Goal: Transaction & Acquisition: Purchase product/service

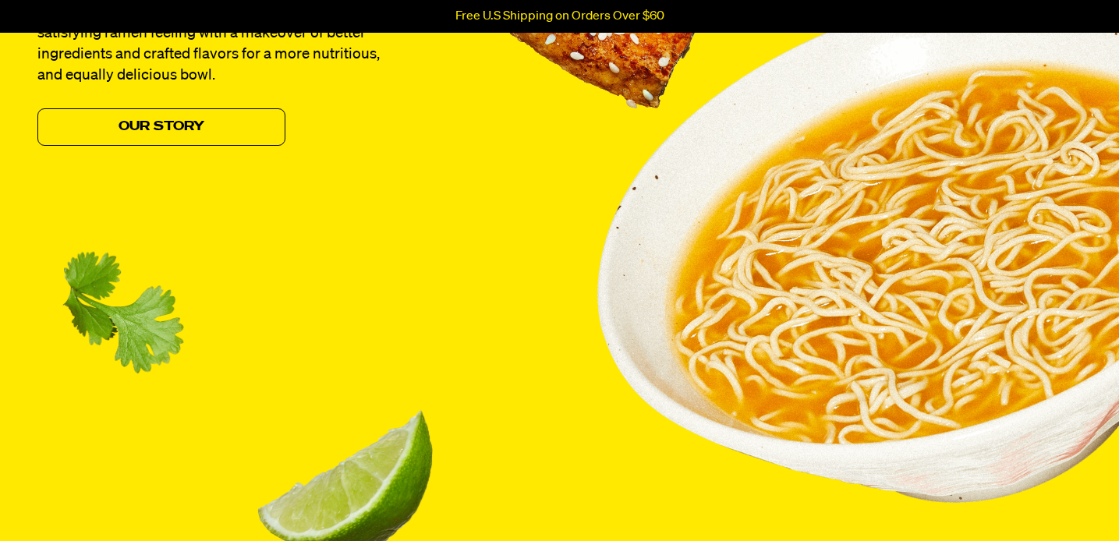
scroll to position [1583, 0]
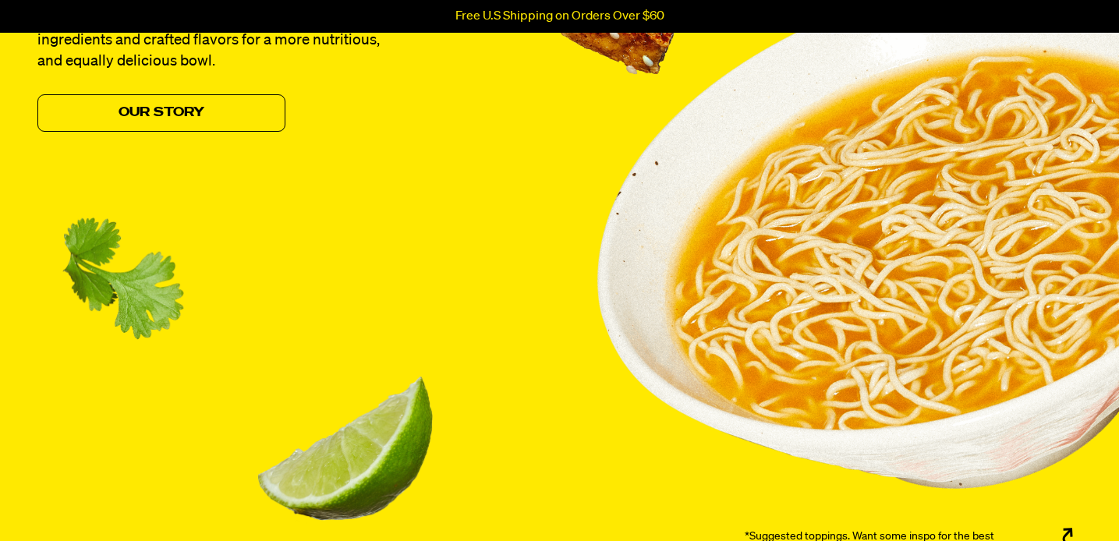
click at [608, 17] on p "Free U.S Shipping on Orders Over $60" at bounding box center [560, 16] width 209 height 14
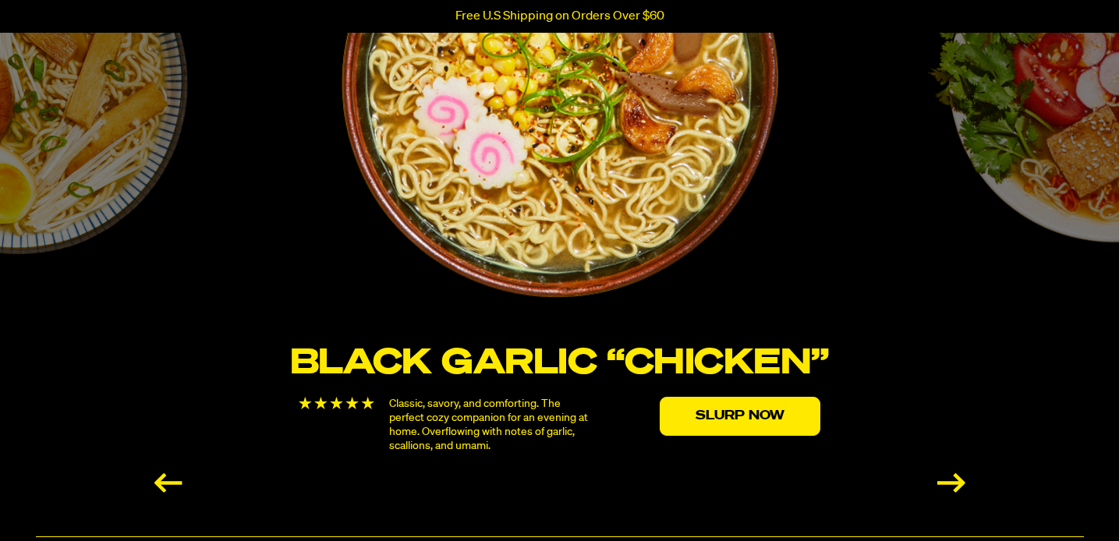
scroll to position [2771, 0]
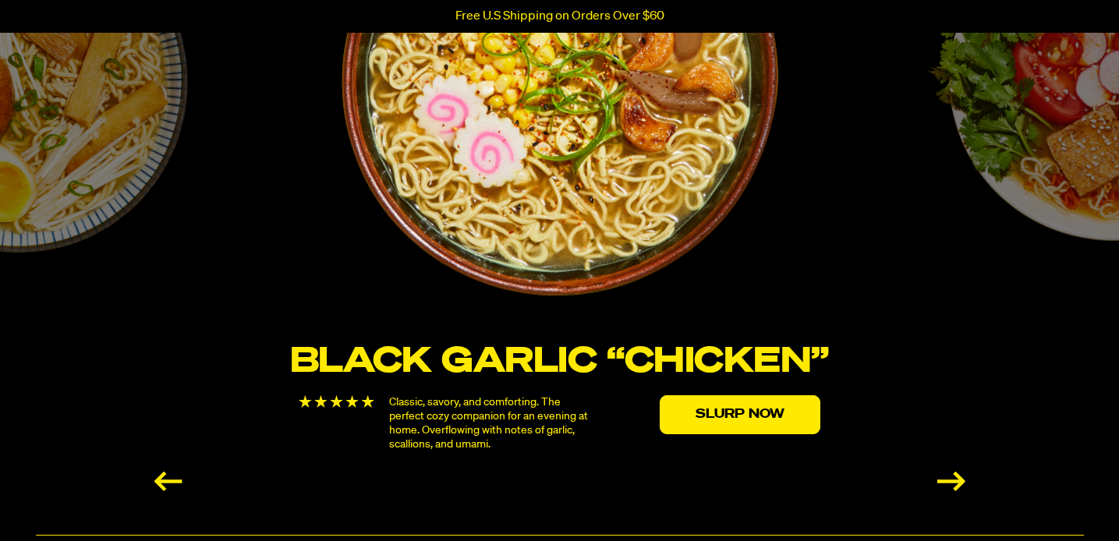
click at [949, 478] on div "Next slide" at bounding box center [952, 482] width 28 height 20
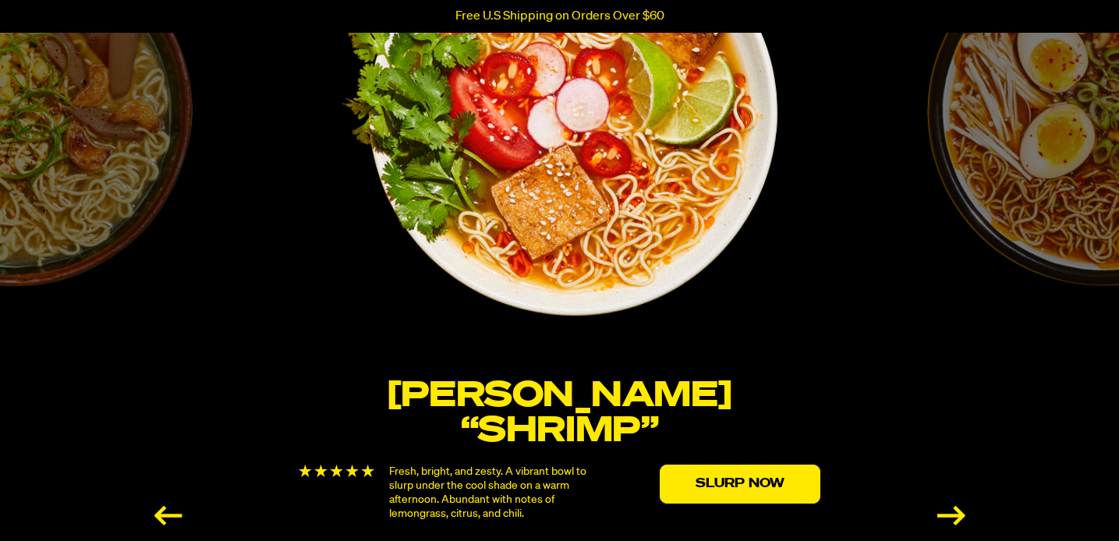
scroll to position [2782, 0]
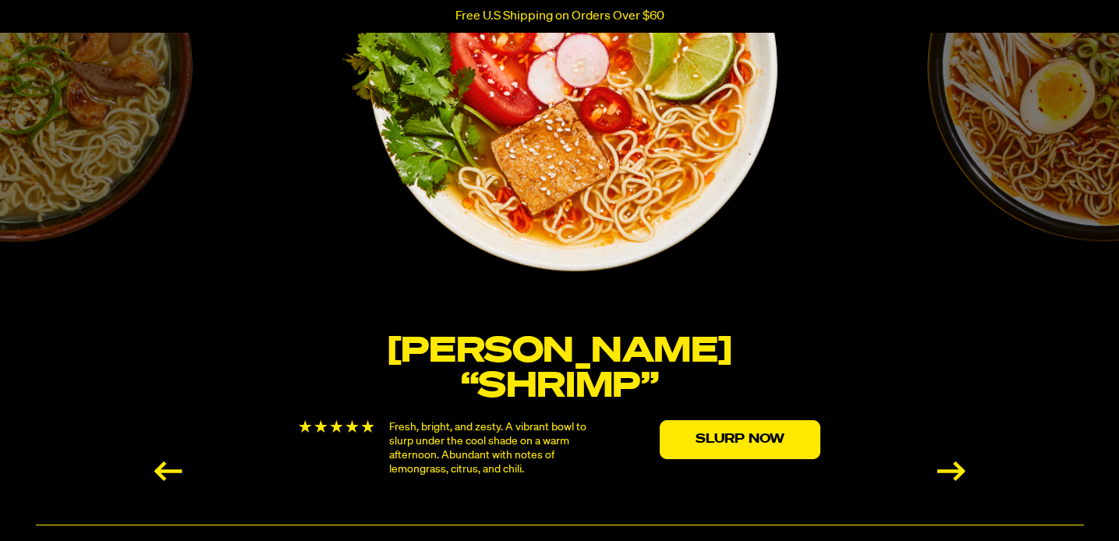
click at [965, 473] on div "Next slide" at bounding box center [952, 472] width 28 height 20
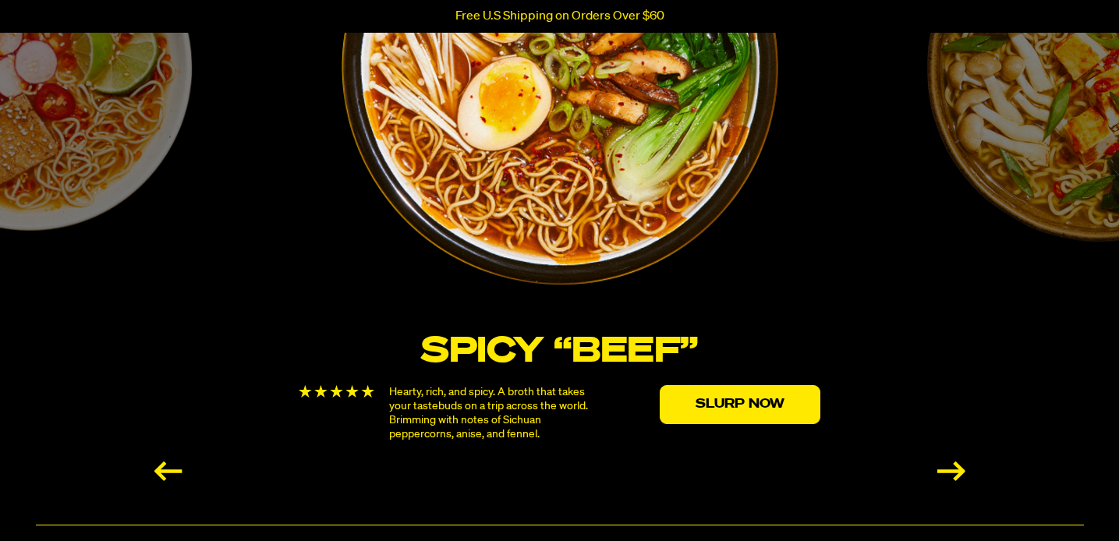
click at [965, 473] on div "Next slide" at bounding box center [952, 472] width 28 height 20
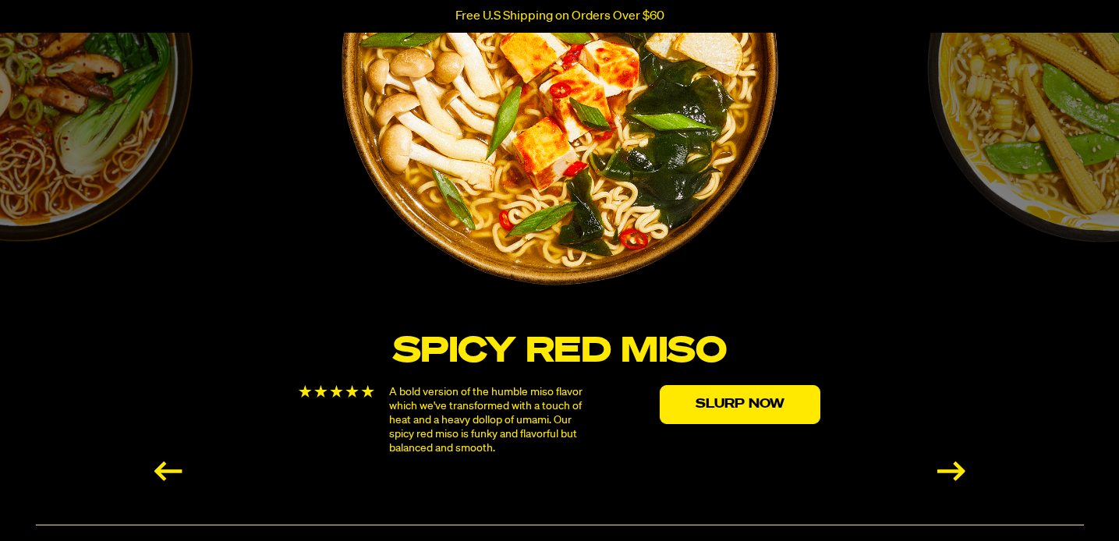
click at [965, 473] on div "Next slide" at bounding box center [952, 472] width 28 height 20
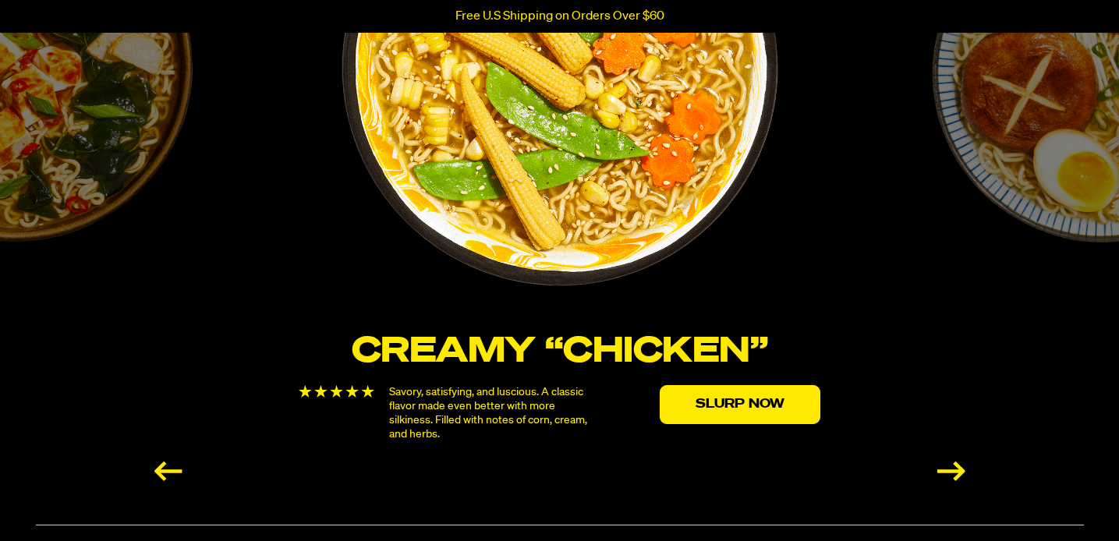
click at [965, 473] on div "Next slide" at bounding box center [952, 472] width 28 height 20
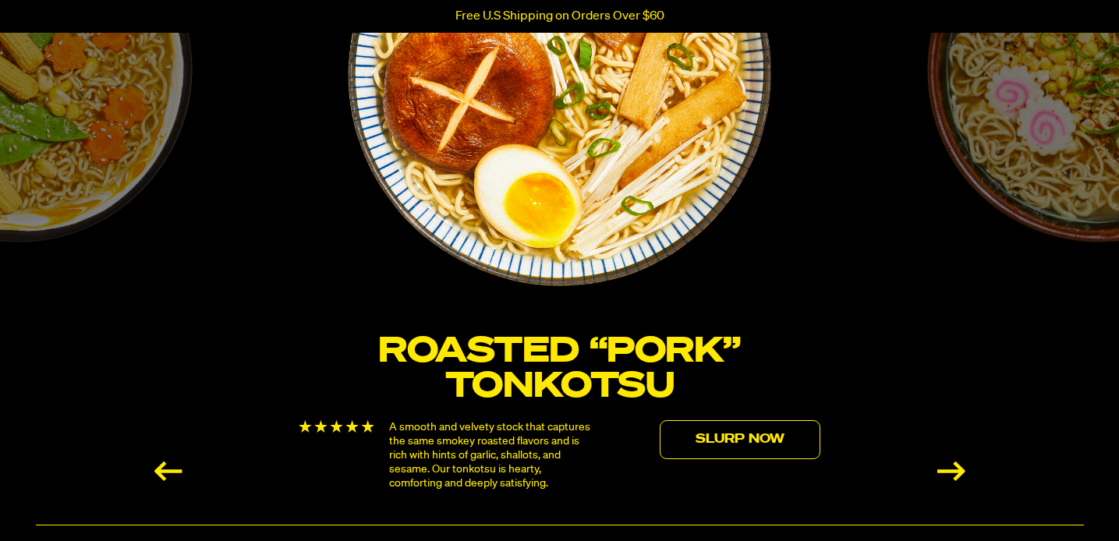
click at [733, 441] on link "Slurp Now" at bounding box center [740, 439] width 161 height 39
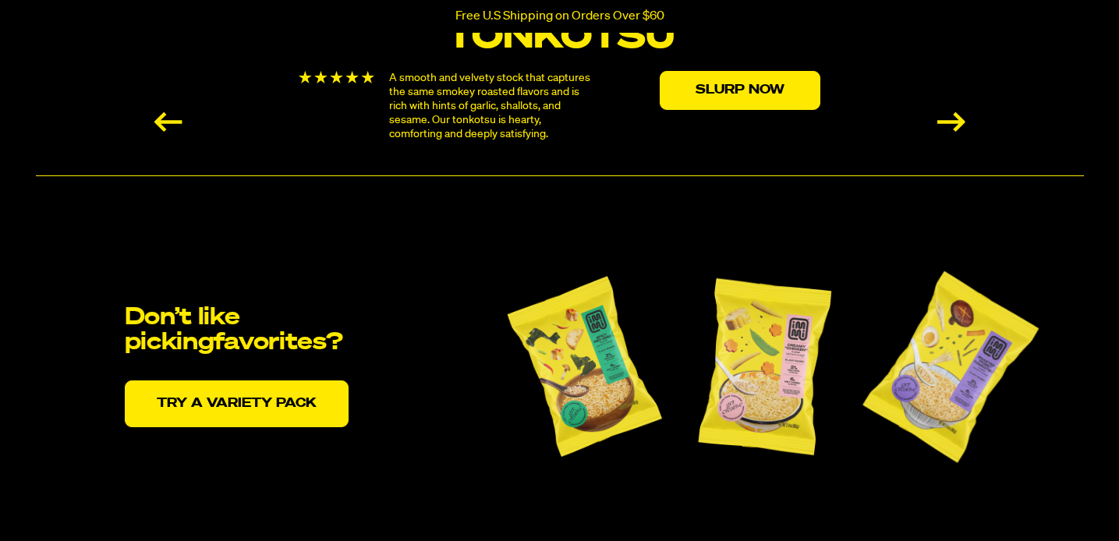
scroll to position [3127, 0]
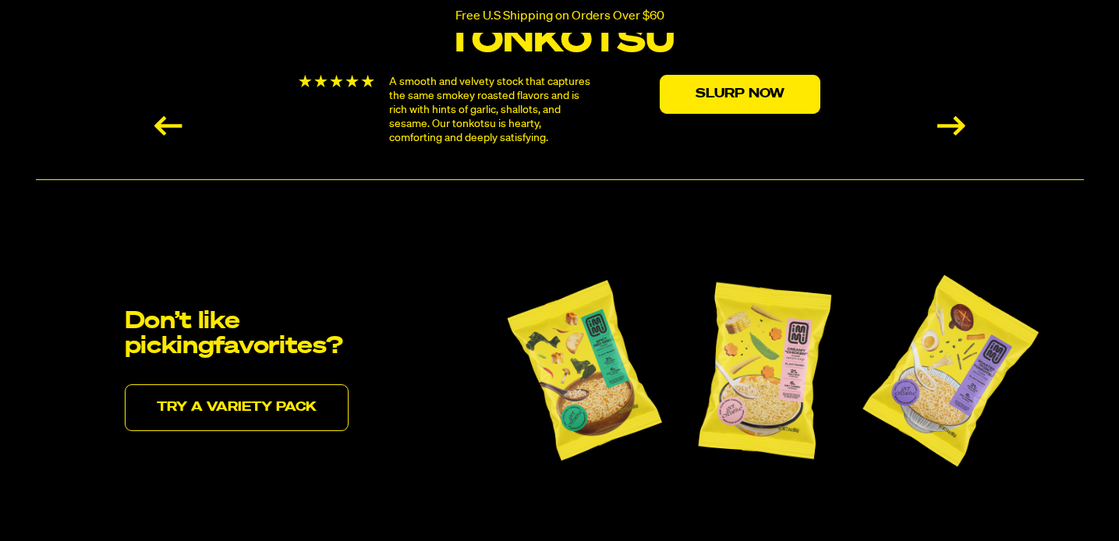
click at [292, 402] on link "Try a variety pack" at bounding box center [237, 408] width 224 height 47
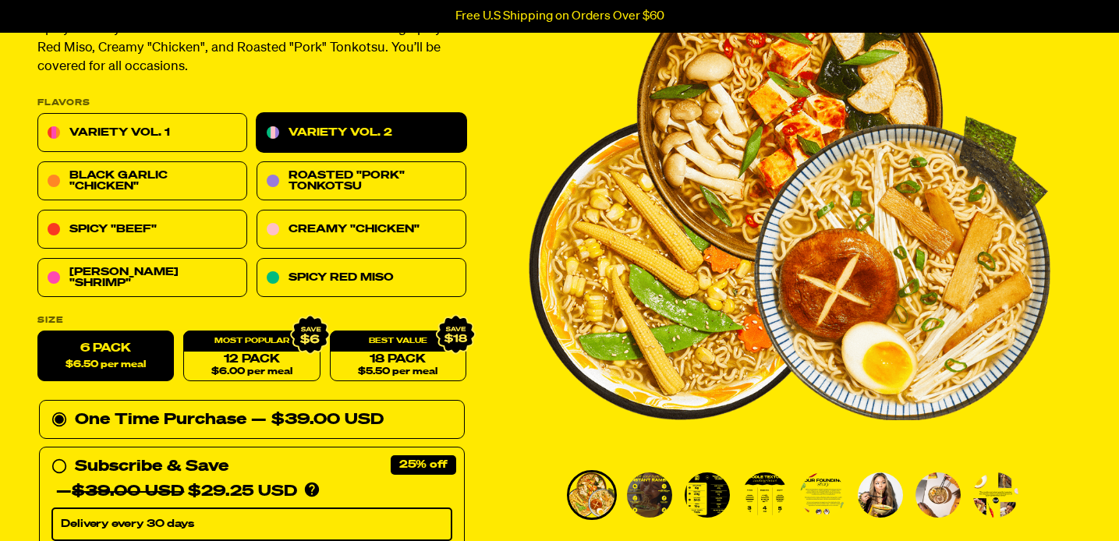
scroll to position [168, 0]
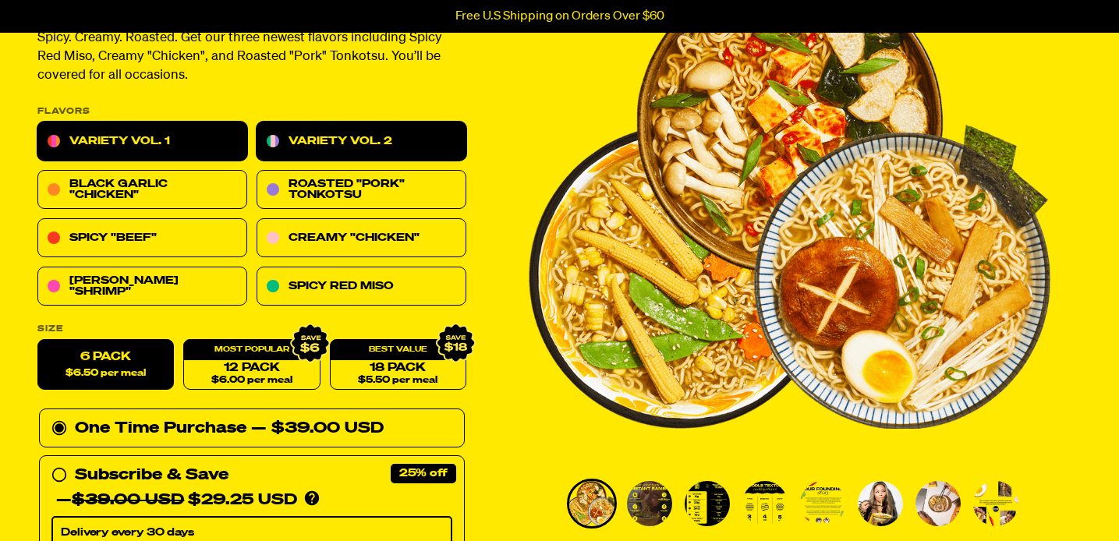
click at [213, 127] on link "Variety Vol. 1" at bounding box center [142, 141] width 210 height 39
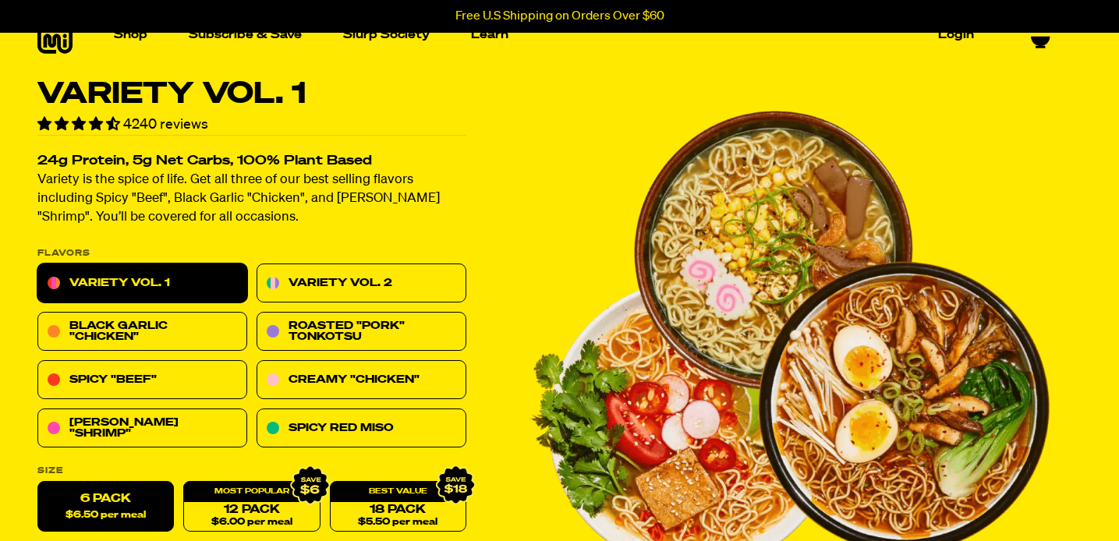
scroll to position [28, 0]
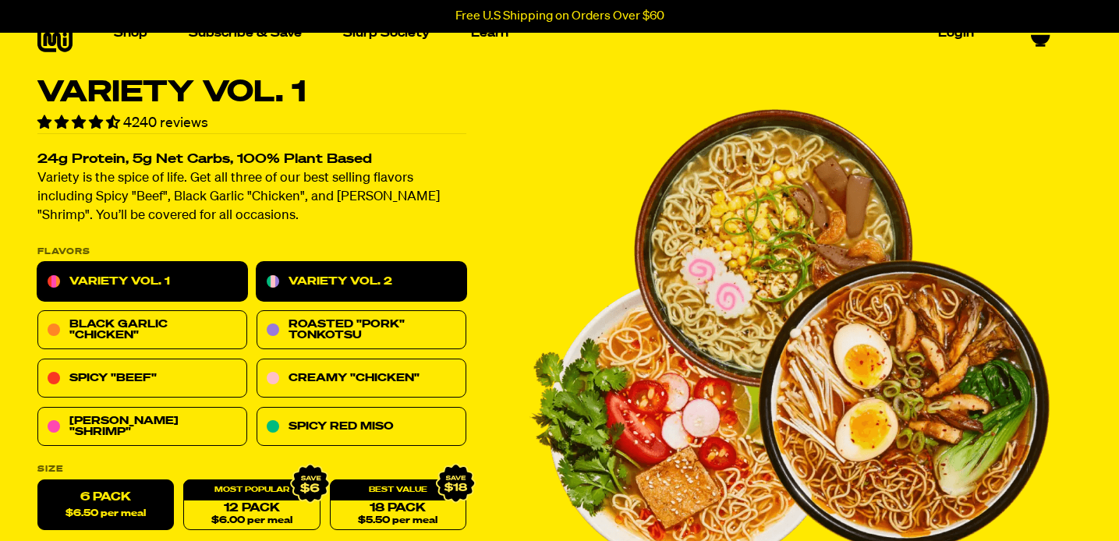
click at [318, 278] on link "Variety Vol. 2" at bounding box center [362, 282] width 210 height 39
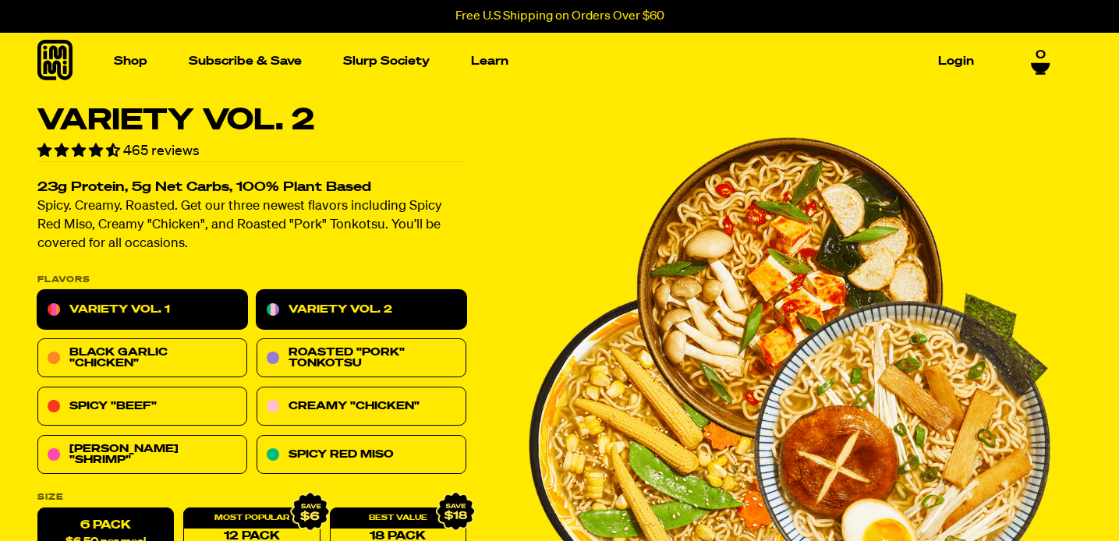
click at [216, 299] on link "Variety Vol. 1" at bounding box center [142, 310] width 210 height 39
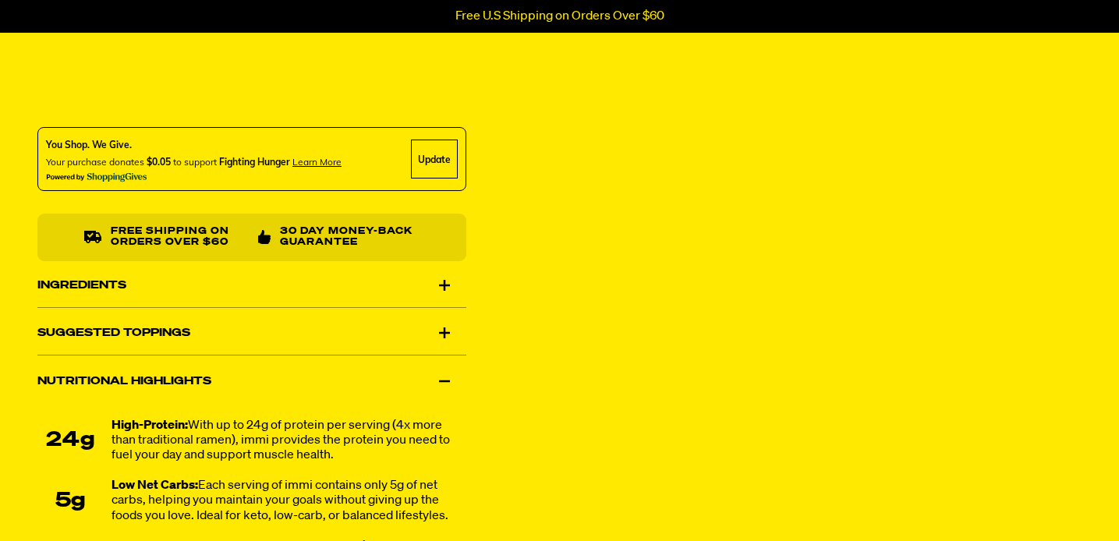
scroll to position [849, 0]
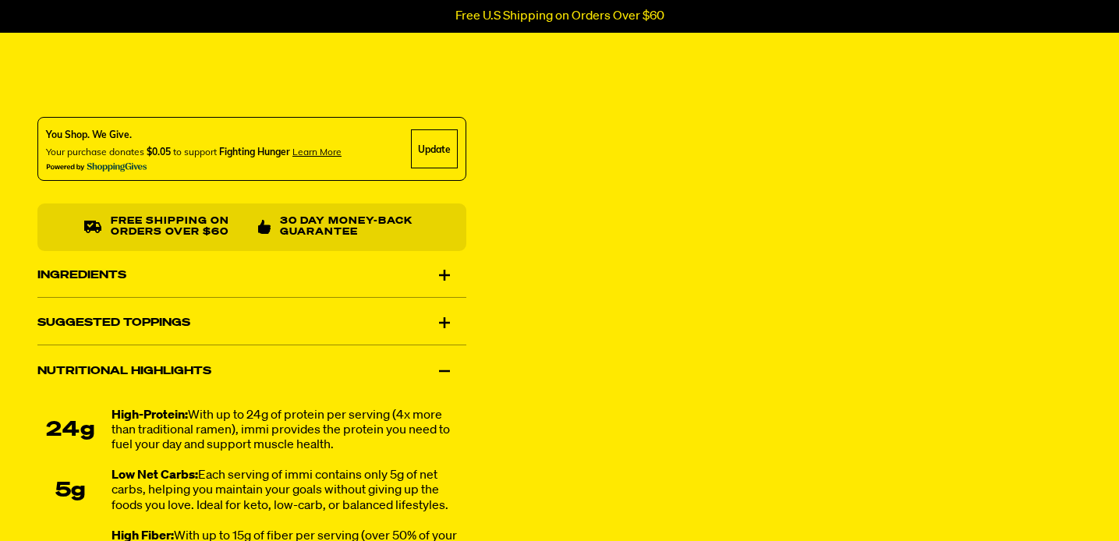
click at [279, 328] on div "Suggested Toppings" at bounding box center [251, 323] width 429 height 44
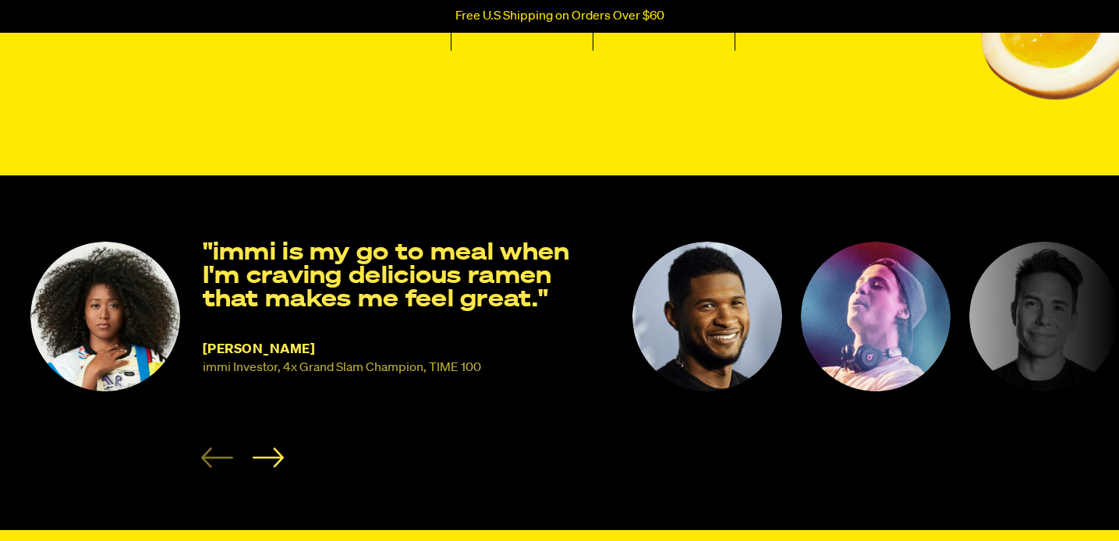
scroll to position [2435, 0]
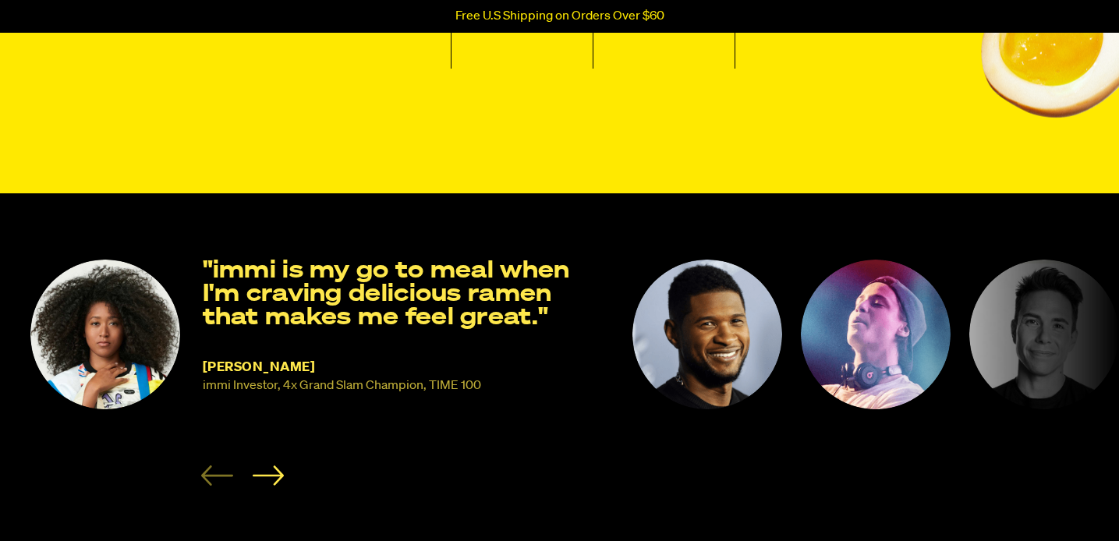
click at [716, 324] on img "2 of 8" at bounding box center [708, 335] width 150 height 150
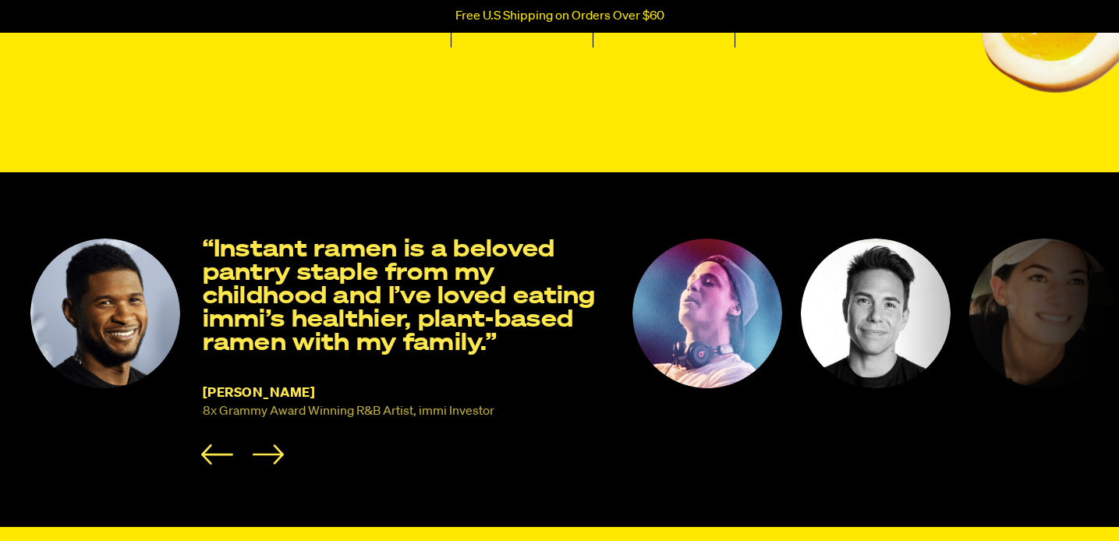
scroll to position [2458, 0]
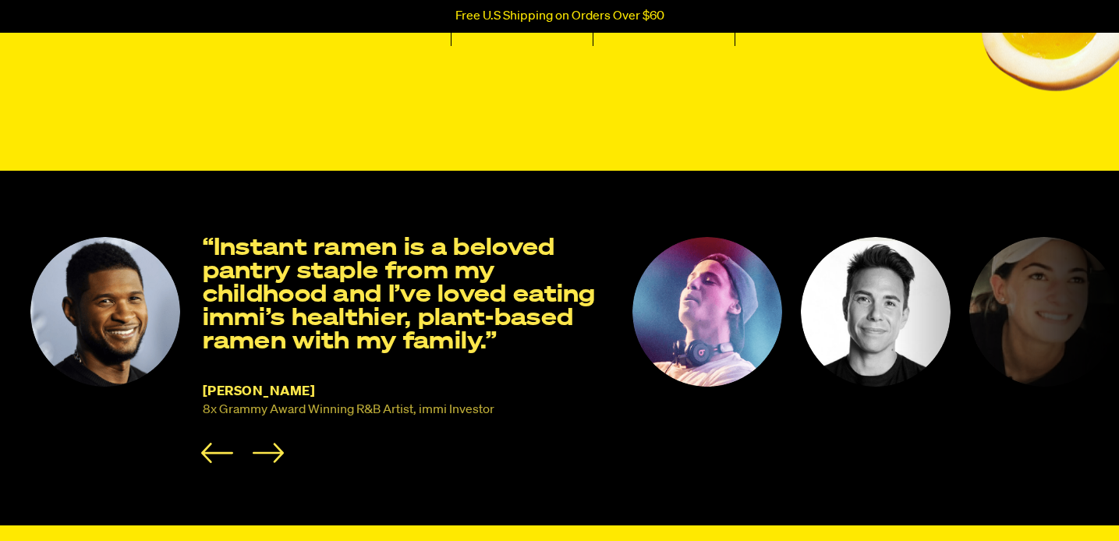
click at [708, 324] on img "3 of 8" at bounding box center [708, 312] width 150 height 150
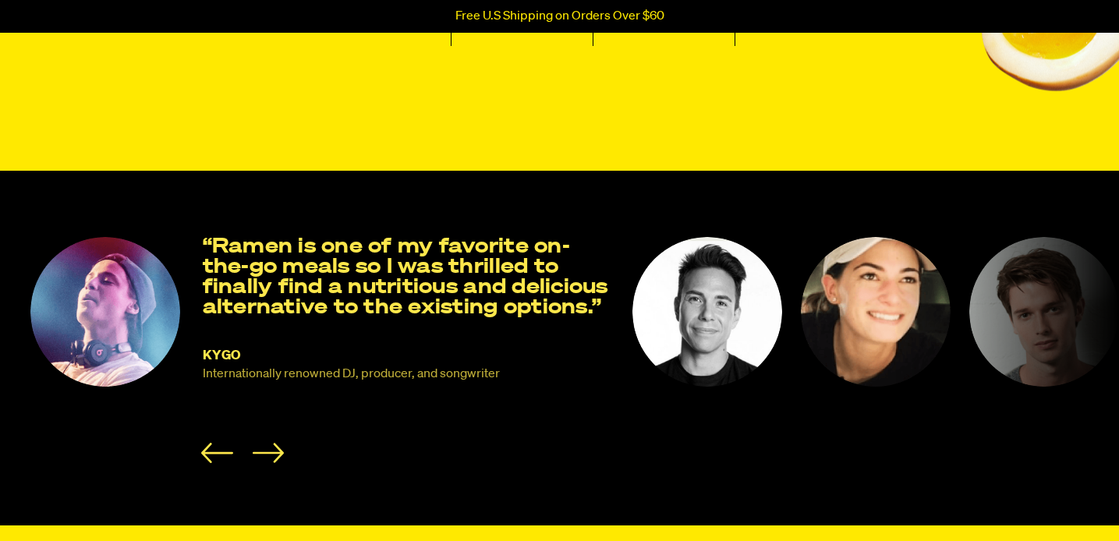
click at [874, 303] on img "5 of 8" at bounding box center [876, 312] width 150 height 150
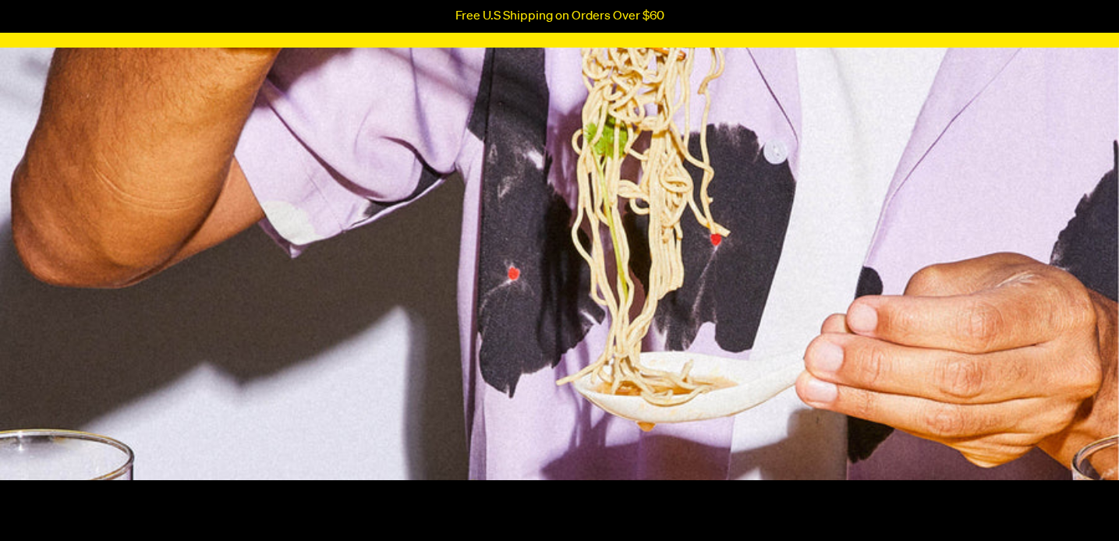
scroll to position [4236, 0]
